Goal: Information Seeking & Learning: Learn about a topic

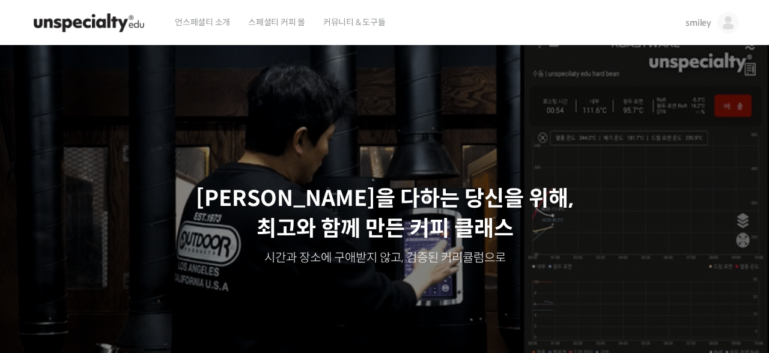
click at [712, 23] on link "smiley" at bounding box center [712, 23] width 53 height 46
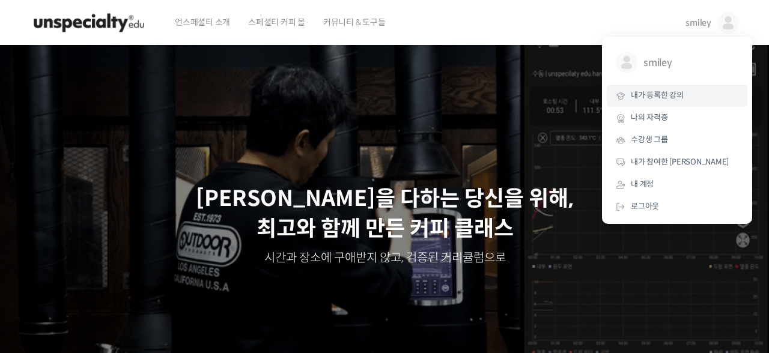
click at [674, 97] on span "내가 등록한 강의" at bounding box center [657, 95] width 53 height 10
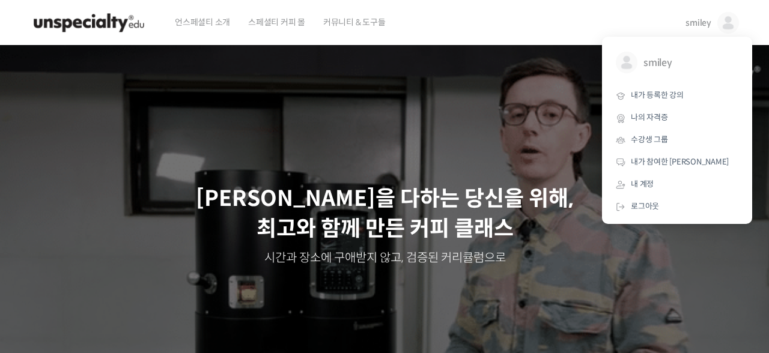
scroll to position [1, 0]
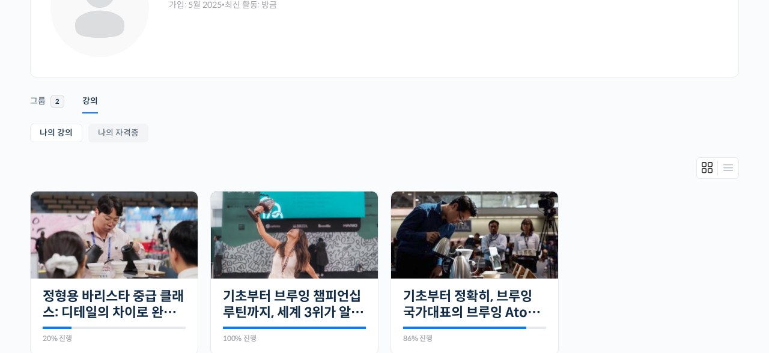
scroll to position [183, 0]
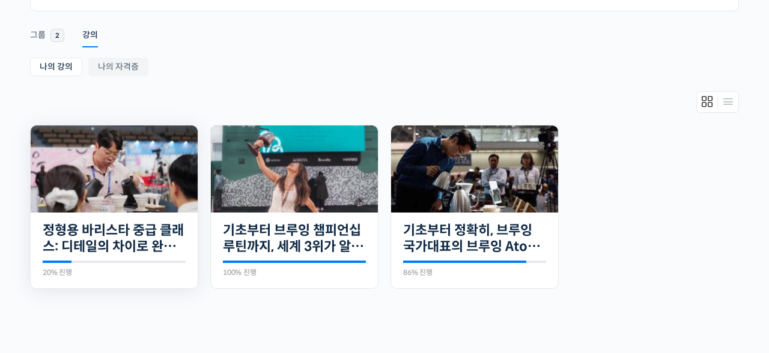
click at [142, 200] on img at bounding box center [114, 169] width 167 height 87
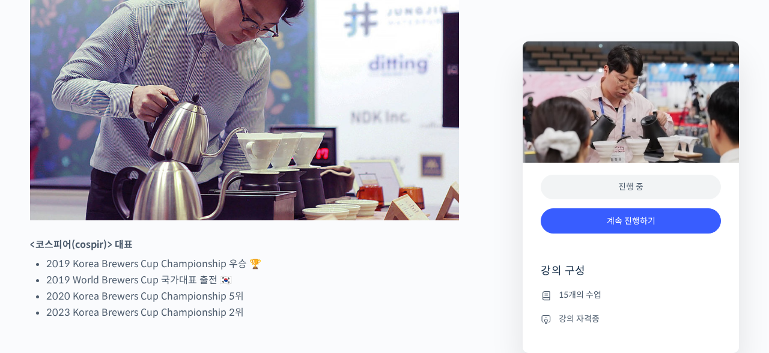
scroll to position [661, 0]
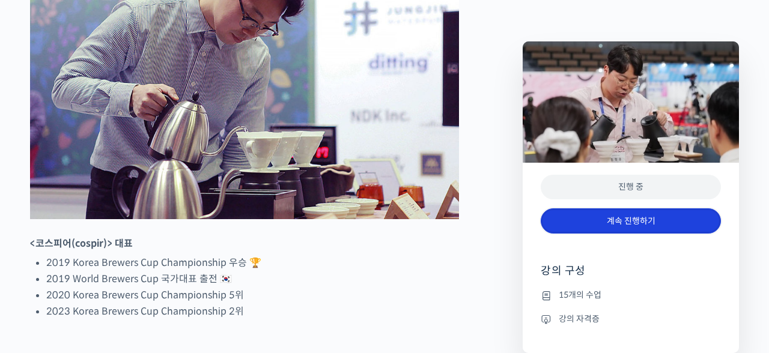
click at [595, 228] on link "계속 진행하기" at bounding box center [631, 222] width 180 height 26
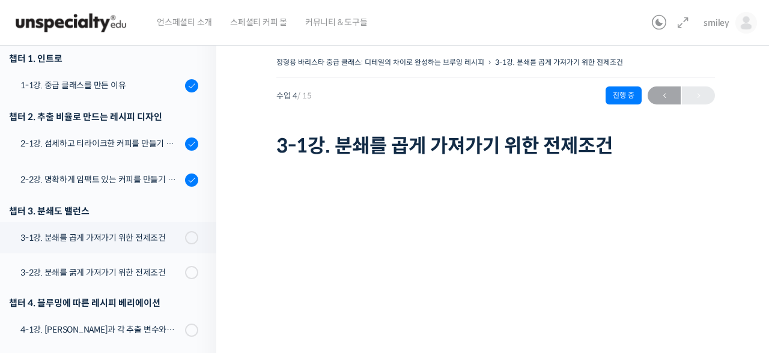
scroll to position [152, 0]
click at [680, 23] on icon at bounding box center [683, 23] width 14 height 14
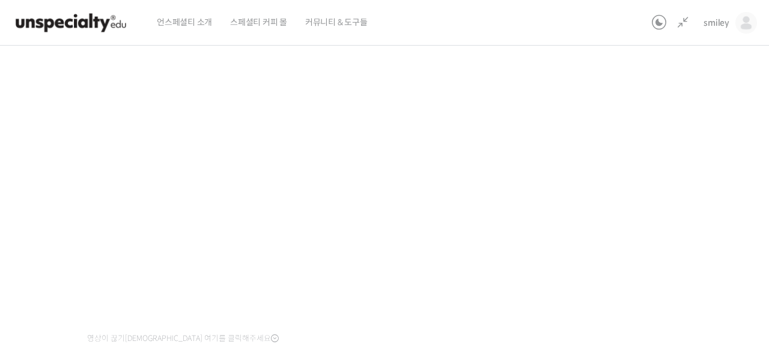
scroll to position [118, 0]
click at [628, 165] on div "정형용 바리스타 중급 클래스: 디테일의 차이로 완성하는 브루잉 레시피 3-1강. 분쇄를 곱게 가져가기 위한 전제조건 진행 중 수업 4 / 15…" at bounding box center [315, 191] width 799 height 511
click at [630, 175] on div "정형용 바리스타 중급 클래스: 디테일의 차이로 완성하는 브루잉 레시피 3-1강. 분쇄를 곱게 가져가기 위한 전제조건 진행 중 수업 4 / 15…" at bounding box center [315, 191] width 799 height 511
click at [638, 160] on div "정형용 바리스타 중급 클래스: 디테일의 차이로 완성하는 브루잉 레시피 3-1강. 분쇄를 곱게 가져가기 위한 전제조건 진행 중 수업 4 / 15…" at bounding box center [315, 191] width 799 height 511
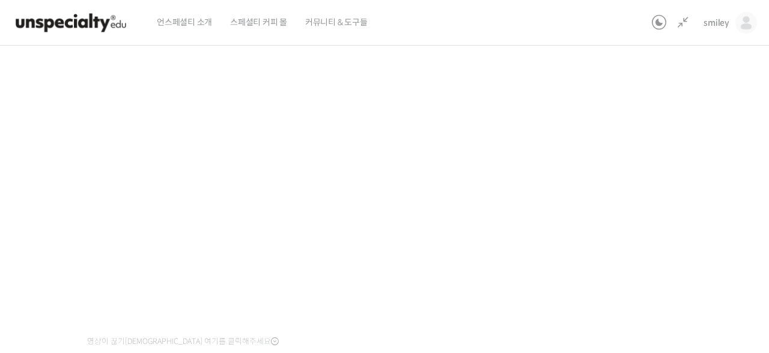
click at [743, 163] on div "정형용 바리스타 중급 클래스: 디테일의 차이로 완성하는 브루잉 레시피 3-1강. 분쇄를 곱게 가져가기 위한 전제조건 진행 중 수업 4 / 15…" at bounding box center [315, 197] width 919 height 553
click at [624, 192] on div "정형용 바리스타 중급 클래스: 디테일의 차이로 완성하는 브루잉 레시피 3-1강. 분쇄를 곱게 가져가기 위한 전제조건 진행 중 수업 4 / 15…" at bounding box center [315, 194] width 799 height 511
click at [663, 105] on div "정형용 바리스타 중급 클래스: 디테일의 차이로 완성하는 브루잉 레시피 3-1강. 분쇄를 곱게 가져가기 위한 전제조건 진행 중 수업 4 / 15…" at bounding box center [315, 194] width 799 height 511
click at [663, 102] on div "정형용 바리스타 중급 클래스: 디테일의 차이로 완성하는 브루잉 레시피 3-1강. 분쇄를 곱게 가져가기 위한 전제조건 진행 중 수업 4 / 15…" at bounding box center [315, 194] width 799 height 511
click at [758, 139] on div "정형용 바리스타 중급 클래스: 디테일의 차이로 완성하는 브루잉 레시피 3-1강. 분쇄를 곱게 가져가기 위한 전제조건 진행 중 수업 4 / 15…" at bounding box center [315, 197] width 919 height 553
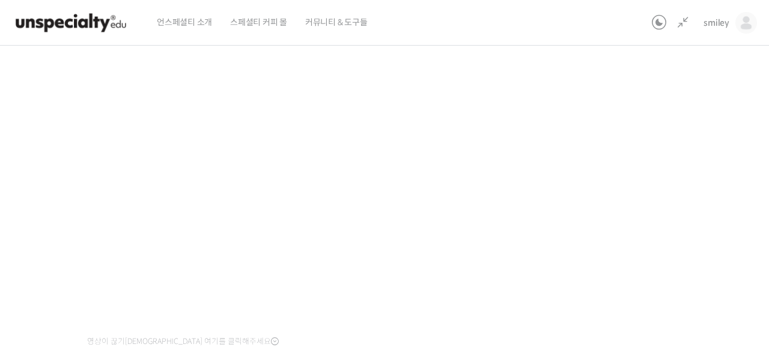
click at [709, 129] on div "정형용 바리스타 중급 클래스: 디테일의 차이로 완성하는 브루잉 레시피 3-1강. 분쇄를 곱게 가져가기 위한 전제조건 진행 중 수업 4 / 15…" at bounding box center [315, 194] width 799 height 511
click at [623, 103] on div "정형용 바리스타 중급 클래스: 디테일의 차이로 완성하는 브루잉 레시피 3-1강. 분쇄를 곱게 가져가기 위한 전제조건 진행 중 수업 4 / 15…" at bounding box center [315, 194] width 799 height 511
click at [576, 179] on div "정형용 바리스타 중급 클래스: 디테일의 차이로 완성하는 브루잉 레시피 3-1강. 분쇄를 곱게 가져가기 위한 전제조건 진행 중 수업 4 / 15…" at bounding box center [315, 193] width 799 height 511
click at [628, 206] on div "정형용 바리스타 중급 클래스: 디테일의 차이로 완성하는 브루잉 레시피 3-1강. 분쇄를 곱게 가져가기 위한 전제조건 진행 중 수업 4 / 15…" at bounding box center [315, 193] width 799 height 511
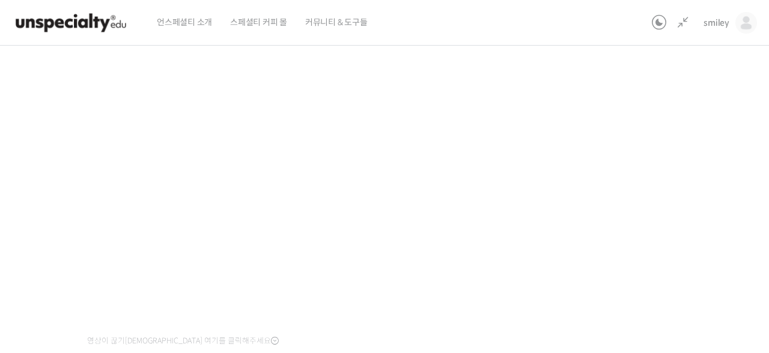
click at [591, 222] on div "정형용 바리스타 중급 클래스: 디테일의 차이로 완성하는 브루잉 레시피 3-1강. 분쇄를 곱게 가져가기 위한 전제조건 진행 중 수업 4 / 15…" at bounding box center [315, 193] width 799 height 511
click at [595, 224] on div "정형용 바리스타 중급 클래스: 디테일의 차이로 완성하는 브루잉 레시피 3-1강. 분쇄를 곱게 가져가기 위한 전제조건 진행 중 수업 4 / 15…" at bounding box center [315, 193] width 799 height 511
click at [605, 210] on div "정형용 바리스타 중급 클래스: 디테일의 차이로 완성하는 브루잉 레시피 3-1강. 분쇄를 곱게 가져가기 위한 전제조건 진행 중 수업 4 / 15…" at bounding box center [315, 185] width 799 height 511
click at [659, 206] on div "정형용 바리스타 중급 클래스: 디테일의 차이로 완성하는 브루잉 레시피 3-1강. 분쇄를 곱게 가져가기 위한 전제조건 진행 중 수업 4 / 15…" at bounding box center [315, 185] width 799 height 511
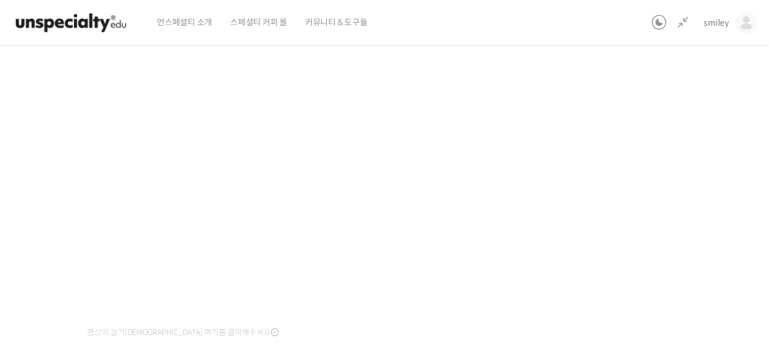
scroll to position [152, 0]
click at [602, 236] on div "정형용 바리스타 중급 클래스: 디테일의 차이로 완성하는 브루잉 레시피 3-1강. 분쇄를 곱게 가져가기 위한 전제조건 진행 중 수업 4 / 15…" at bounding box center [315, 185] width 799 height 511
click at [617, 236] on div "정형용 바리스타 중급 클래스: 디테일의 차이로 완성하는 브루잉 레시피 3-1강. 분쇄를 곱게 가져가기 위한 전제조건 진행 중 수업 4 / 15…" at bounding box center [315, 185] width 799 height 511
click at [672, 170] on div "정형용 바리스타 중급 클래스: 디테일의 차이로 완성하는 브루잉 레시피 3-1강. 분쇄를 곱게 가져가기 위한 전제조건 진행 중 수업 4 / 15…" at bounding box center [315, 185] width 799 height 511
click at [672, 171] on div "정형용 바리스타 중급 클래스: 디테일의 차이로 완성하는 브루잉 레시피 3-1강. 분쇄를 곱게 가져가기 위한 전제조건 진행 중 수업 4 / 15…" at bounding box center [315, 185] width 799 height 511
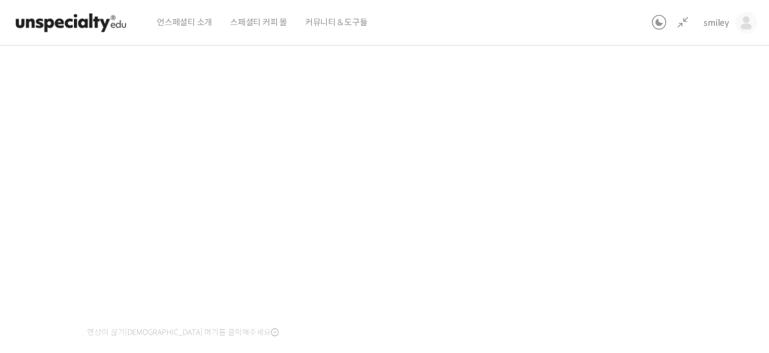
click at [662, 172] on div "정형용 바리스타 중급 클래스: 디테일의 차이로 완성하는 브루잉 레시피 3-1강. 분쇄를 곱게 가져가기 위한 전제조건 진행 중 수업 4 / 15…" at bounding box center [315, 185] width 799 height 511
click at [620, 250] on div "정형용 바리스타 중급 클래스: 디테일의 차이로 완성하는 브루잉 레시피 3-1강. 분쇄를 곱게 가져가기 위한 전제조건 진행 중 수업 4 / 15…" at bounding box center [315, 185] width 799 height 511
click at [623, 229] on div "정형용 바리스타 중급 클래스: 디테일의 차이로 완성하는 브루잉 레시피 3-1강. 분쇄를 곱게 가져가기 위한 전제조건 진행 중 수업 4 / 15…" at bounding box center [315, 185] width 799 height 511
click at [622, 228] on div "정형용 바리스타 중급 클래스: 디테일의 차이로 완성하는 브루잉 레시피 3-1강. 분쇄를 곱게 가져가기 위한 전제조건 진행 중 수업 4 / 15…" at bounding box center [315, 185] width 799 height 511
drag, startPoint x: 661, startPoint y: 191, endPoint x: 628, endPoint y: 198, distance: 33.8
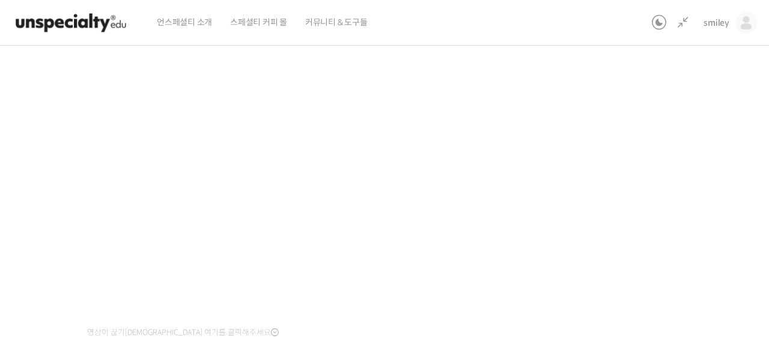
click at [661, 191] on div "정형용 바리스타 중급 클래스: 디테일의 차이로 완성하는 브루잉 레시피 3-1강. 분쇄를 곱게 가져가기 위한 전제조건 진행 중 수업 4 / 15…" at bounding box center [315, 185] width 799 height 511
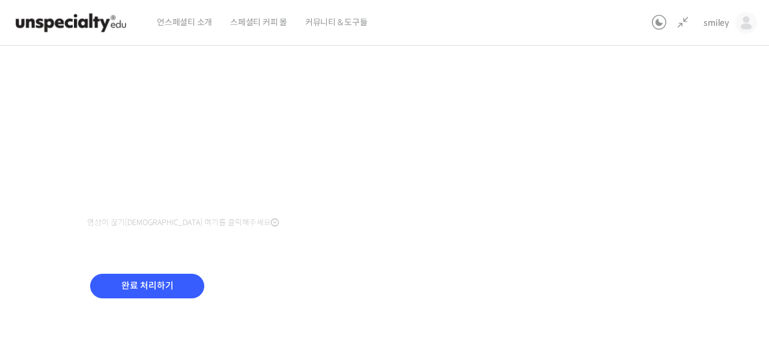
scroll to position [234, 0]
click at [183, 287] on input "완료 처리하기" at bounding box center [147, 287] width 114 height 25
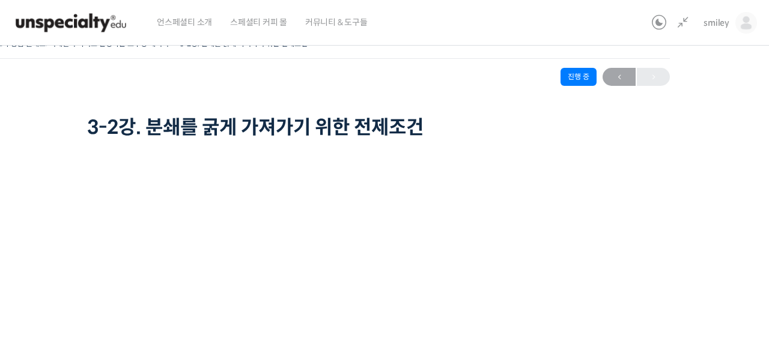
scroll to position [114, 0]
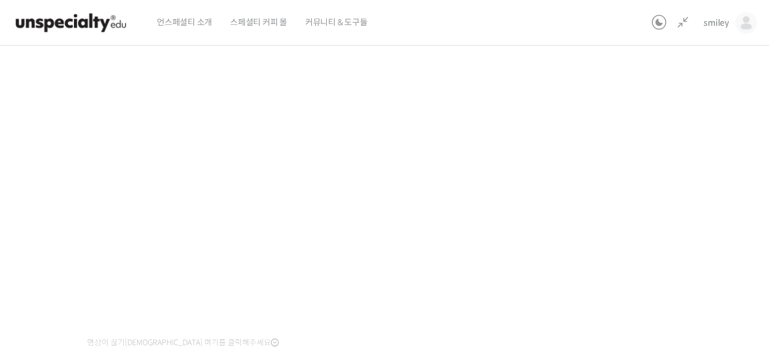
click at [663, 227] on div "정형용 바리스타 중급 클래스: 디테일의 차이로 완성하는 브루잉 레시피 3-2강. 분쇄를 굵게 가져가기 위한 전제조건 진행 중 수업 5 / 15…" at bounding box center [315, 195] width 799 height 511
click at [639, 267] on div "정형용 바리스타 중급 클래스: 디테일의 차이로 완성하는 브루잉 레시피 3-2강. 분쇄를 굵게 가져가기 위한 전제조건 진행 중 수업 5 / 15…" at bounding box center [315, 195] width 799 height 511
click at [594, 193] on div "정형용 바리스타 중급 클래스: 디테일의 차이로 완성하는 브루잉 레시피 3-2강. 분쇄를 굵게 가져가기 위한 전제조건 진행 중 수업 5 / 15…" at bounding box center [315, 195] width 799 height 511
